Goal: Navigation & Orientation: Find specific page/section

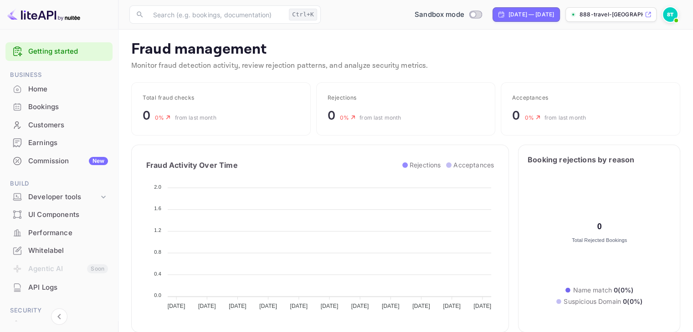
scroll to position [180, 240]
click at [47, 110] on div "Bookings" at bounding box center [68, 107] width 80 height 10
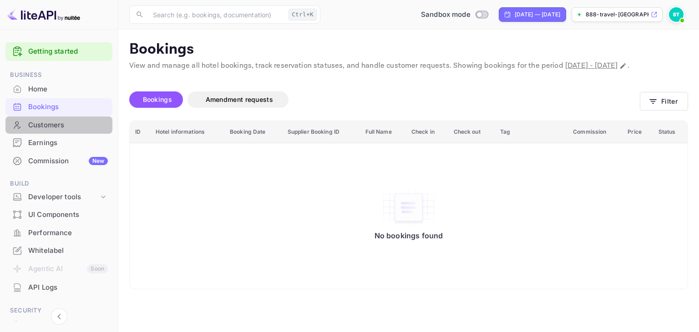
click at [59, 130] on div "Customers" at bounding box center [68, 125] width 80 height 10
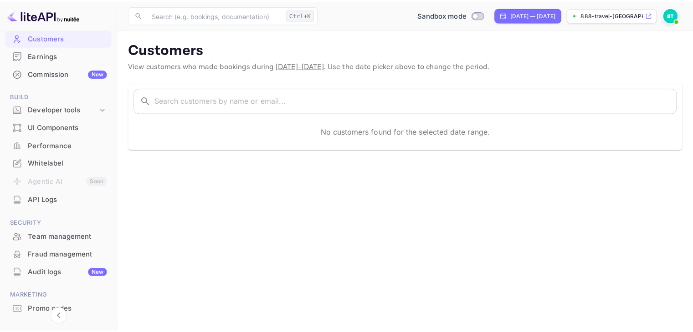
scroll to position [91, 0]
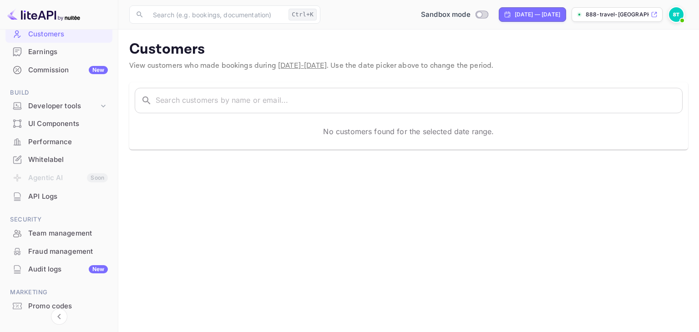
click at [69, 250] on div "Fraud management" at bounding box center [68, 252] width 80 height 10
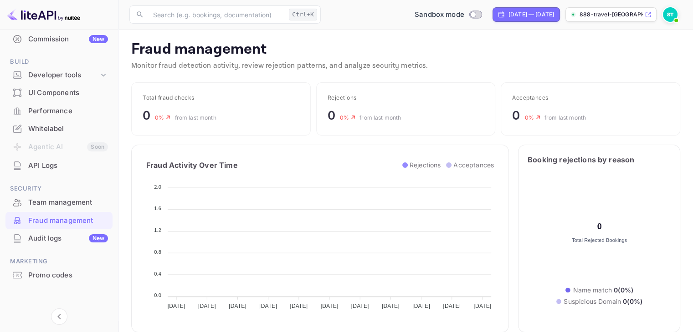
scroll to position [124, 0]
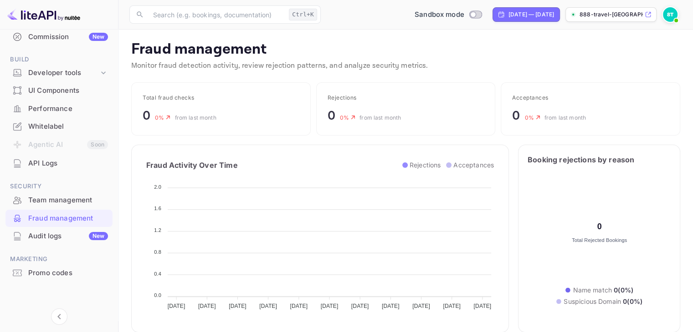
click at [46, 205] on div "Team management" at bounding box center [58, 201] width 107 height 18
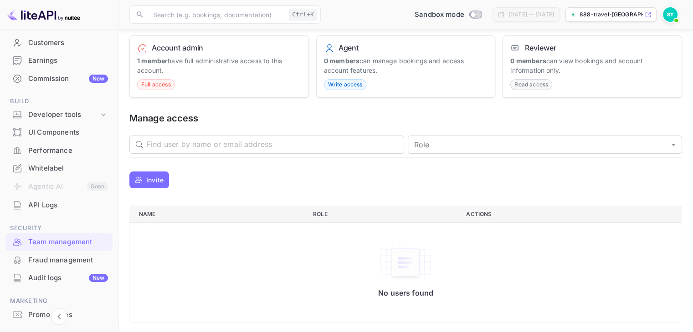
scroll to position [79, 0]
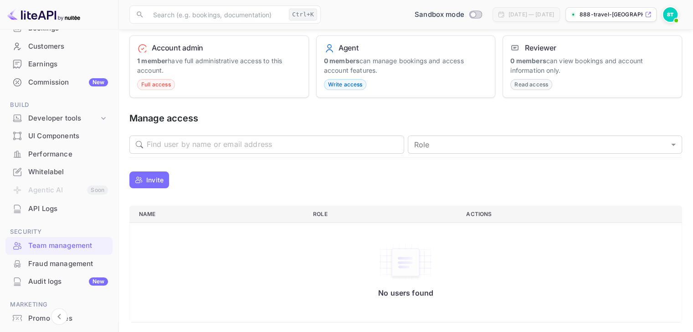
click at [152, 61] on strong "1 member" at bounding box center [152, 61] width 31 height 8
click at [153, 84] on span "Full access" at bounding box center [156, 85] width 37 height 8
click at [142, 48] on icon at bounding box center [142, 49] width 8 height 8
click at [526, 44] on h6 "Reviewer" at bounding box center [540, 47] width 31 height 9
click at [531, 81] on span "Read access" at bounding box center [530, 85] width 41 height 8
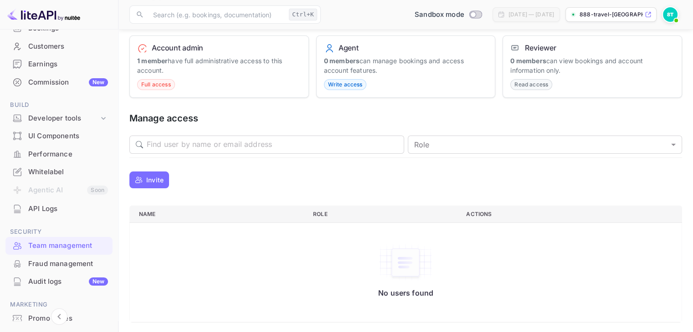
click at [341, 83] on span "Write access" at bounding box center [345, 85] width 42 height 8
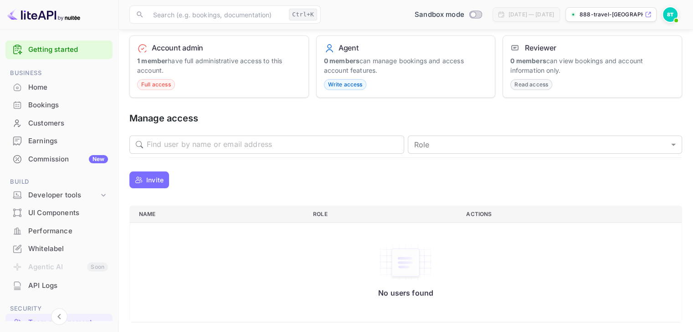
scroll to position [0, 0]
click at [61, 138] on div "Earnings" at bounding box center [68, 143] width 80 height 10
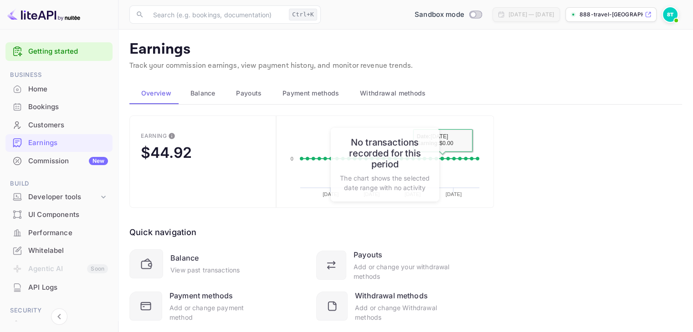
click at [519, 191] on div "Earning $44.92 Created with Highcharts 10.3.3 [DATE] [DATE] [DATE] [DATE] 0 Dat…" at bounding box center [405, 230] width 552 height 229
click at [208, 93] on span "Balance" at bounding box center [202, 93] width 25 height 11
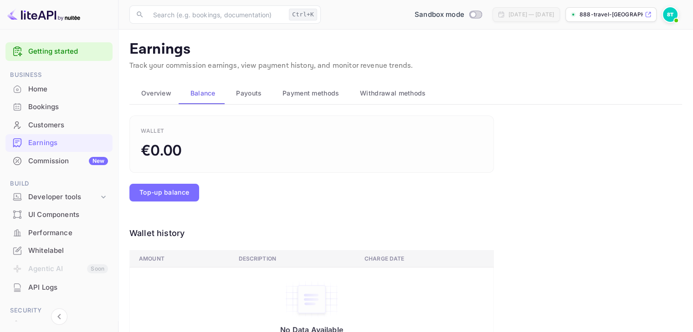
click at [248, 92] on span "Payouts" at bounding box center [248, 93] width 25 height 11
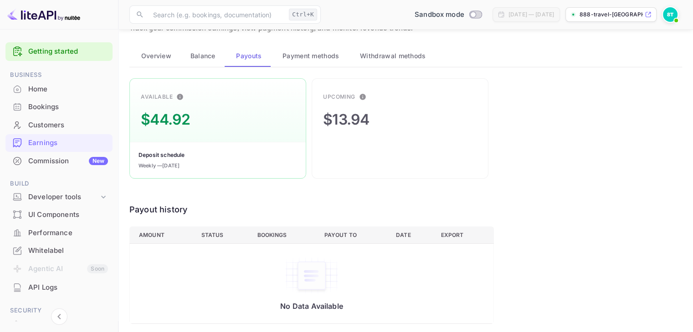
scroll to position [40, 0]
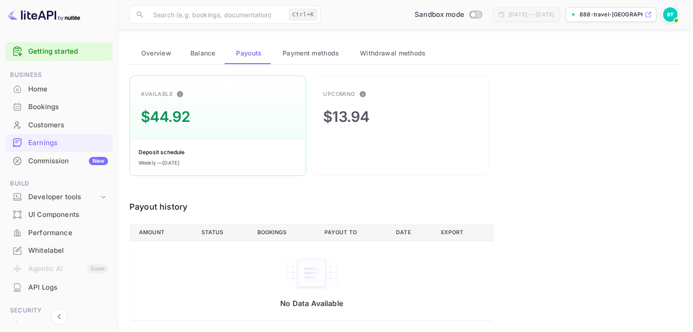
click at [671, 18] on img at bounding box center [670, 14] width 15 height 15
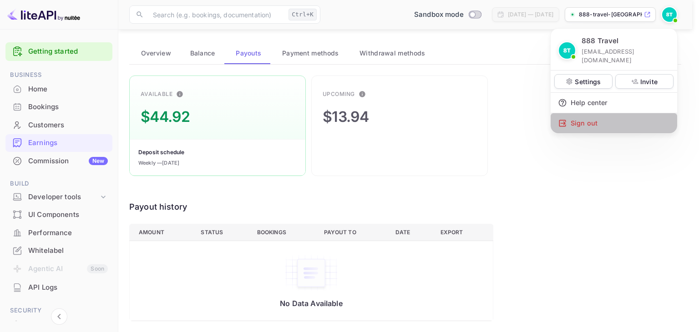
click at [588, 117] on div "Sign out" at bounding box center [614, 123] width 127 height 20
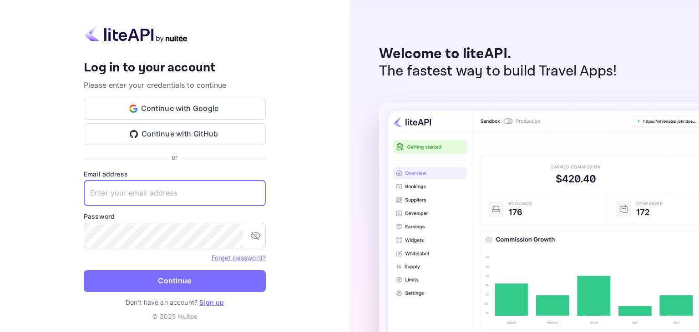
click at [200, 199] on input "text" at bounding box center [175, 193] width 182 height 25
type input "[EMAIL_ADDRESS][DOMAIN_NAME]"
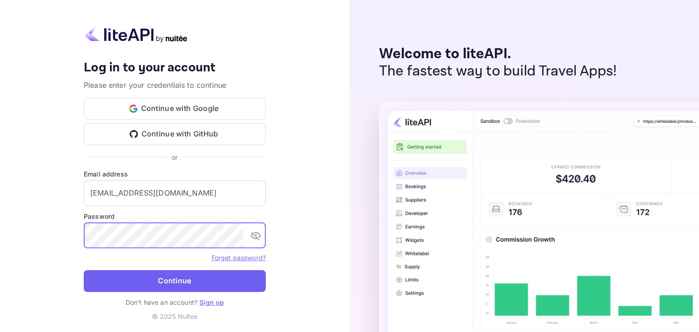
click at [182, 282] on button "Continue" at bounding box center [175, 281] width 182 height 22
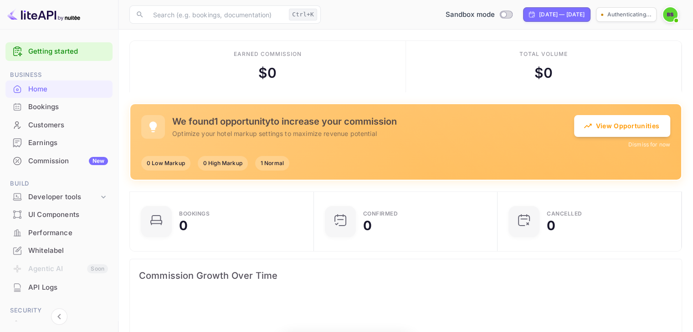
scroll to position [141, 171]
